Goal: Task Accomplishment & Management: Manage account settings

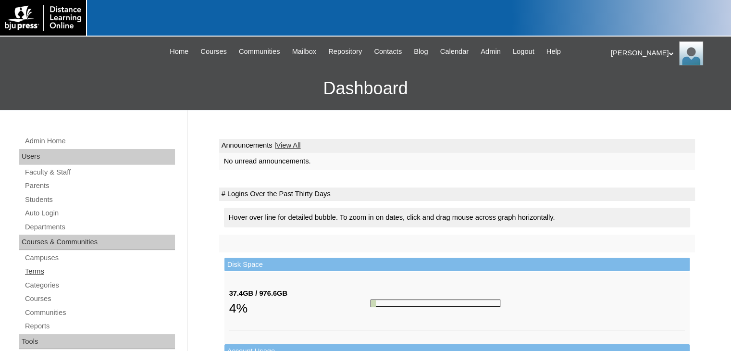
click at [35, 268] on link "Terms" at bounding box center [99, 271] width 151 height 12
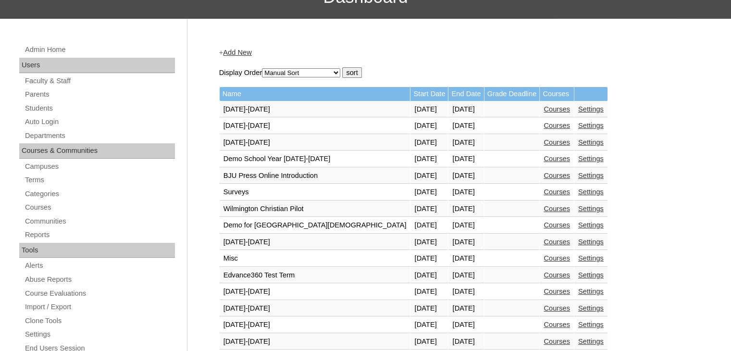
scroll to position [96, 0]
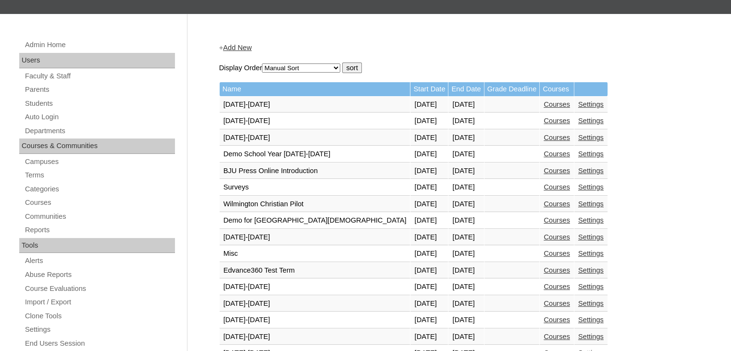
click at [553, 269] on link "Courses" at bounding box center [557, 270] width 26 height 8
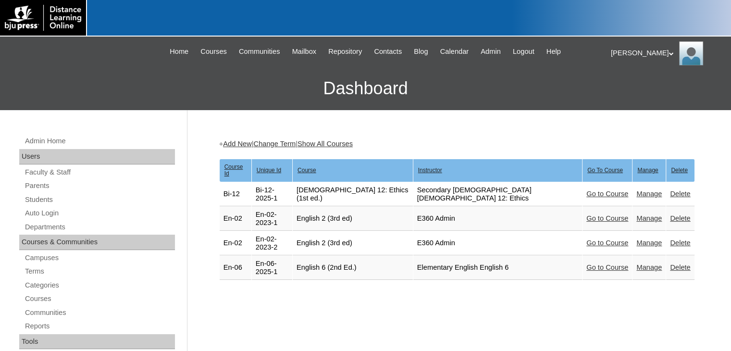
click at [637, 263] on link "Manage" at bounding box center [649, 267] width 25 height 8
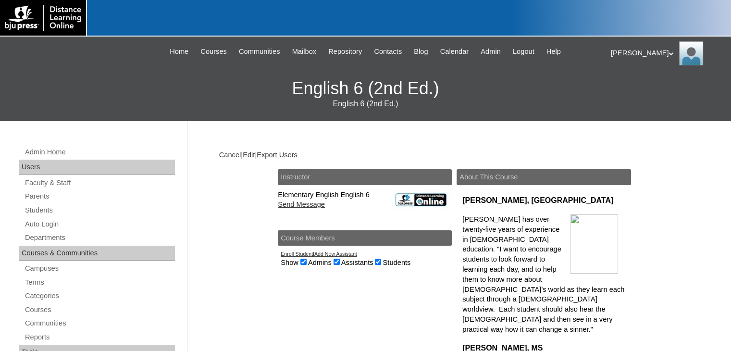
click at [255, 153] on link "Edit" at bounding box center [249, 155] width 12 height 8
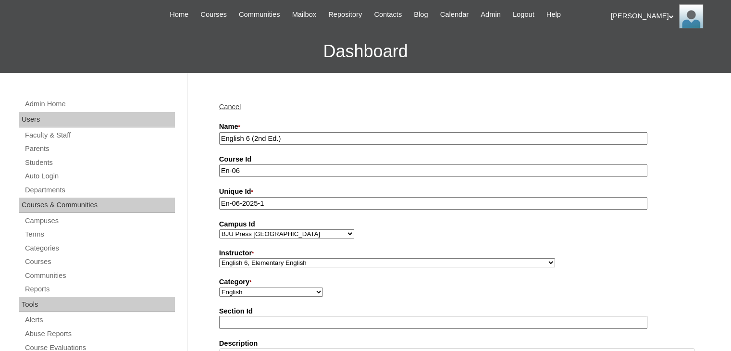
scroll to position [144, 0]
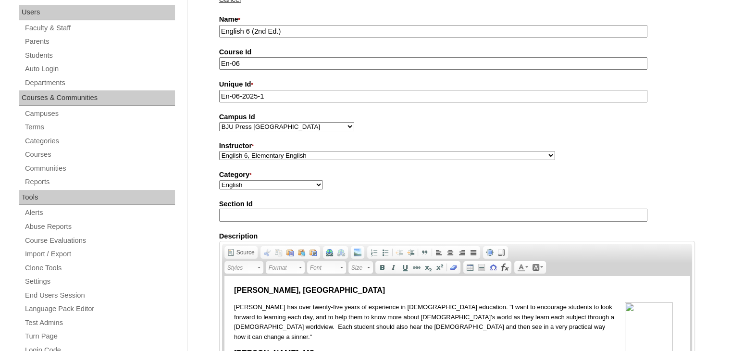
click at [399, 154] on select "/ Instructor, Online Admin, E360 Admin, Limelight Algebra 1, Secondary Math Alg…" at bounding box center [387, 155] width 336 height 9
click at [548, 159] on div "Instructor * / Instructor, Online Admin, E360 Admin, Limelight Algebra 1, Secon…" at bounding box center [457, 151] width 476 height 20
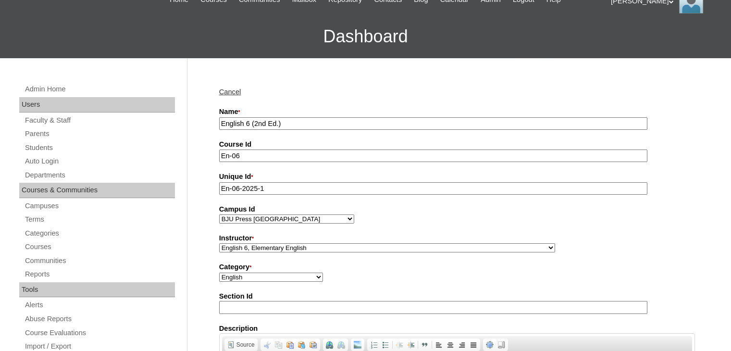
scroll to position [0, 0]
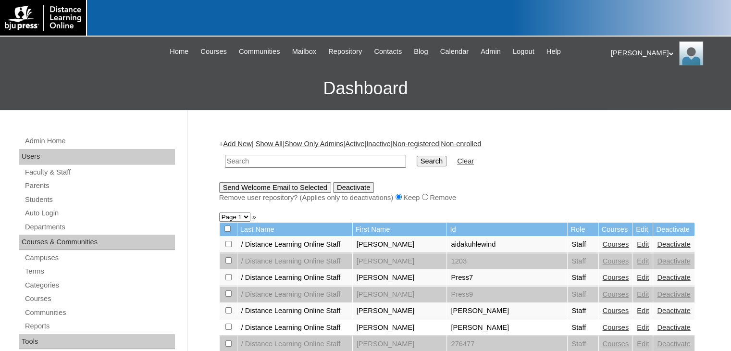
click at [312, 155] on input "text" at bounding box center [315, 161] width 181 height 13
type input "ditoro"
click at [417, 156] on input "Search" at bounding box center [432, 161] width 30 height 11
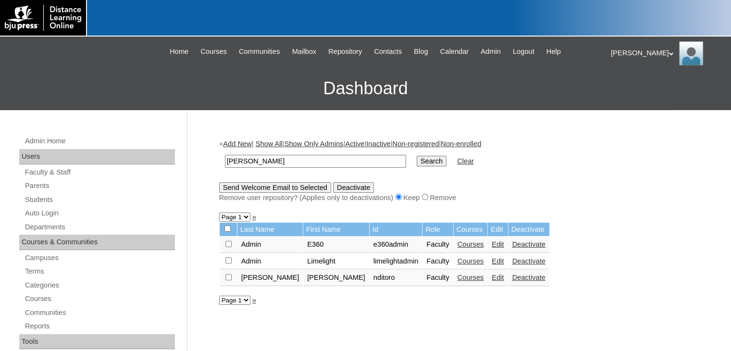
click at [492, 275] on link "Edit" at bounding box center [498, 278] width 12 height 8
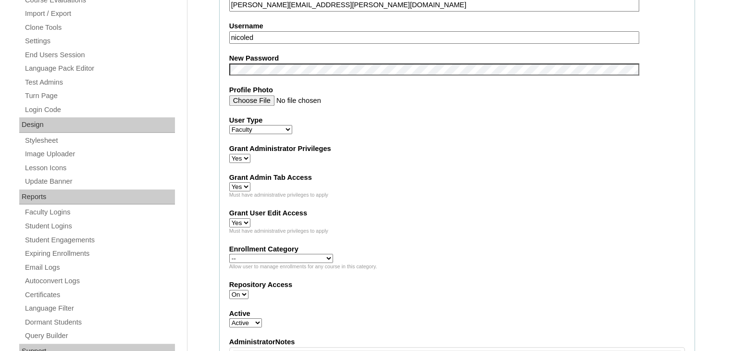
scroll to position [433, 0]
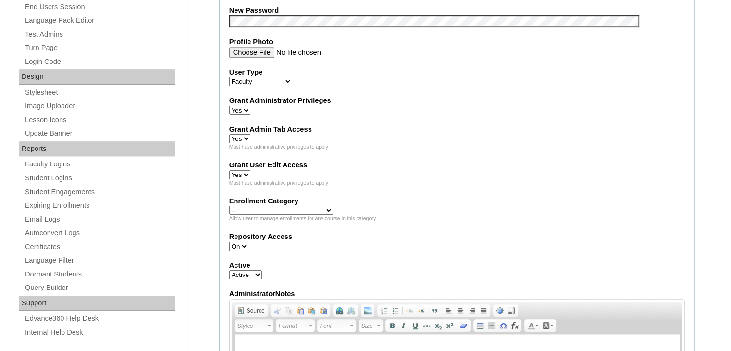
click at [265, 206] on select "-- Bible Christian School Customer Service English Foreign Language Fundamental…" at bounding box center [281, 210] width 104 height 9
click at [567, 261] on label "Active" at bounding box center [457, 266] width 456 height 10
click at [262, 270] on select "Active Inactive" at bounding box center [245, 274] width 33 height 9
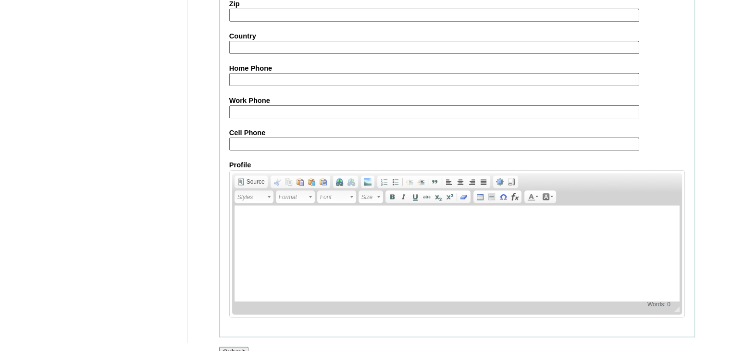
scroll to position [1066, 0]
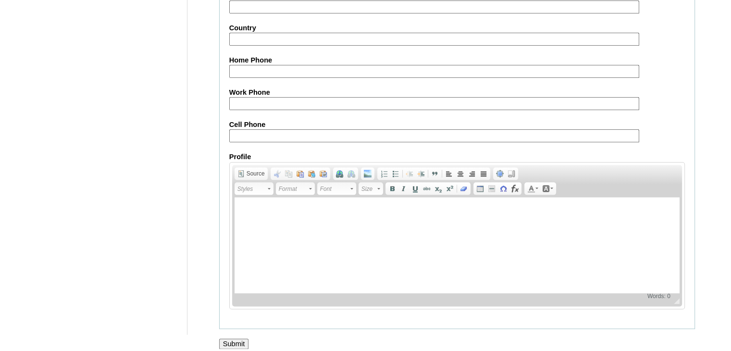
click at [222, 338] on input "Submit" at bounding box center [234, 343] width 30 height 11
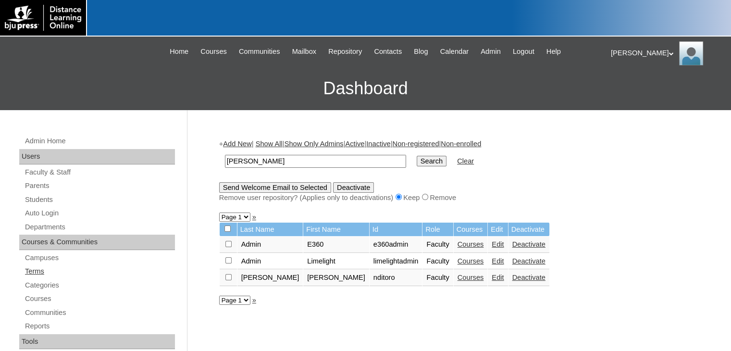
click at [40, 271] on link "Terms" at bounding box center [99, 271] width 151 height 12
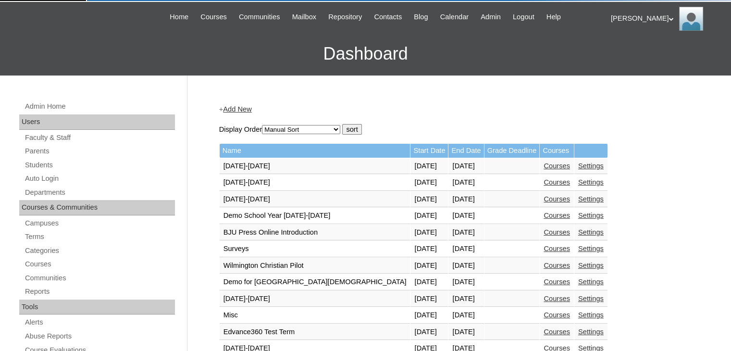
scroll to position [96, 0]
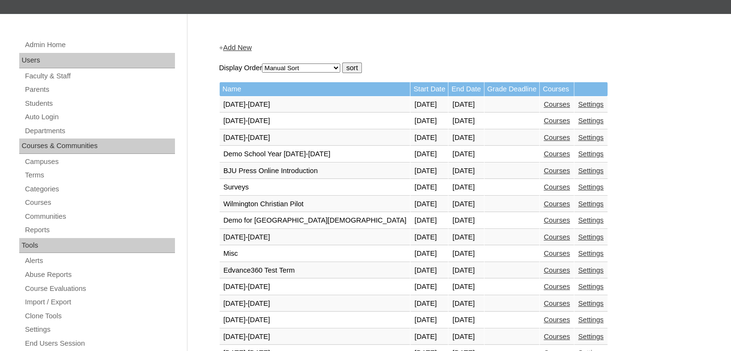
click at [544, 266] on link "Courses" at bounding box center [557, 270] width 26 height 8
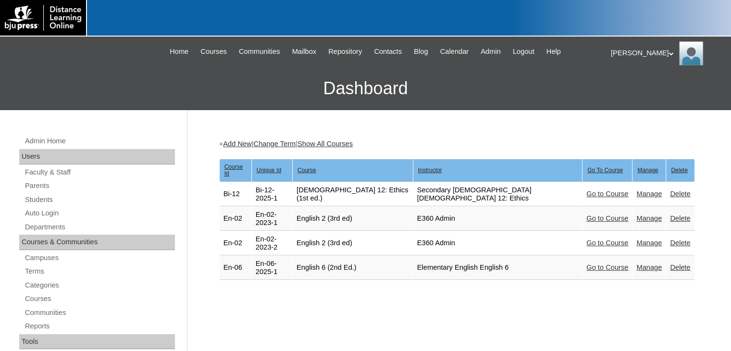
click at [637, 263] on link "Manage" at bounding box center [649, 267] width 25 height 8
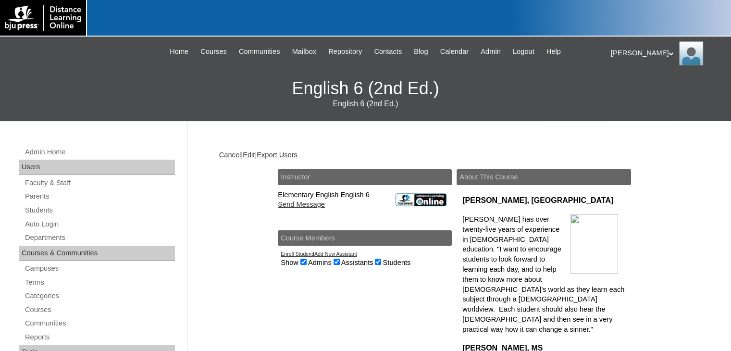
click at [255, 154] on link "Edit" at bounding box center [249, 155] width 12 height 8
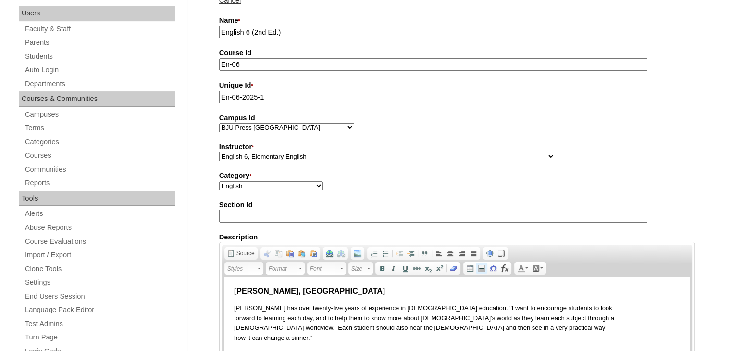
scroll to position [144, 0]
click at [350, 153] on select "/ Instructor, Online Admin, E360 Admin, Limelight Algebra 1, Secondary Math Alg…" at bounding box center [387, 155] width 336 height 9
select select "28179"
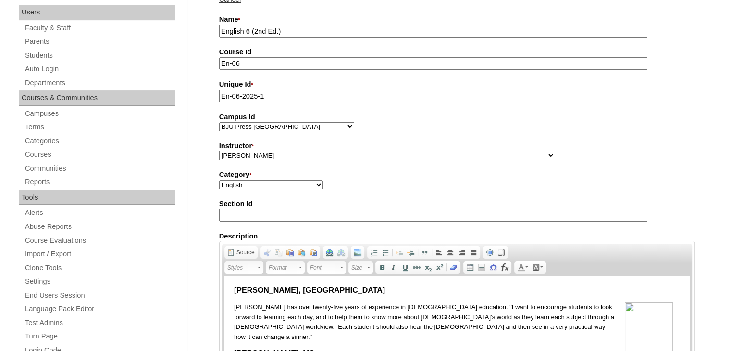
click at [219, 151] on select "/ Instructor, Online Admin, E360 Admin, Limelight Algebra 1, Secondary Math Alg…" at bounding box center [387, 155] width 336 height 9
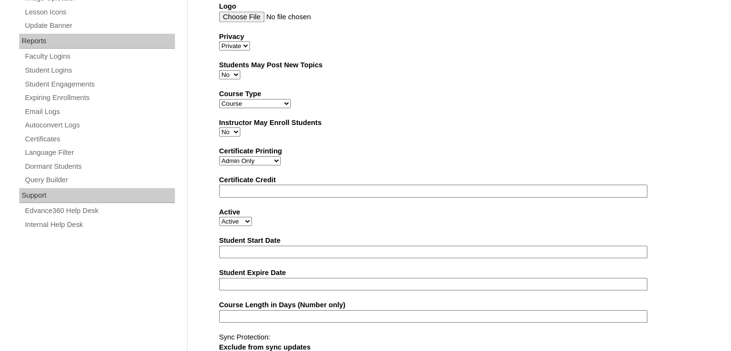
scroll to position [576, 0]
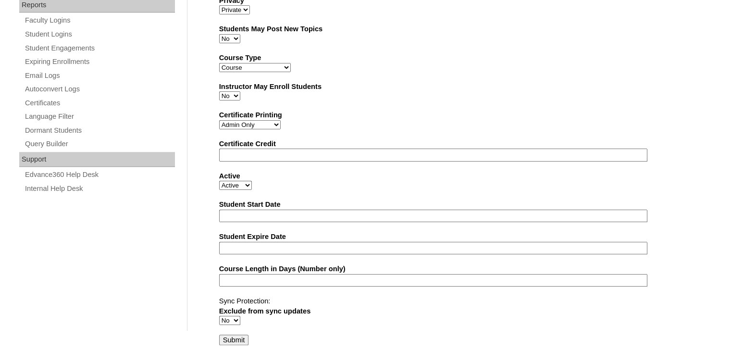
click at [235, 337] on input "Submit" at bounding box center [234, 340] width 30 height 11
